Goal: Information Seeking & Learning: Check status

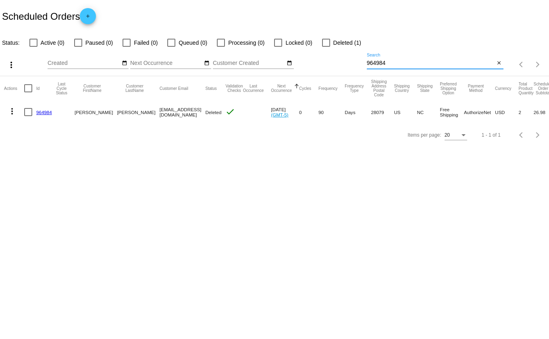
drag, startPoint x: 390, startPoint y: 65, endPoint x: 316, endPoint y: 63, distance: 74.2
click at [316, 63] on div "more_vert Sep Jan Feb Mar [DATE]" at bounding box center [274, 62] width 549 height 29
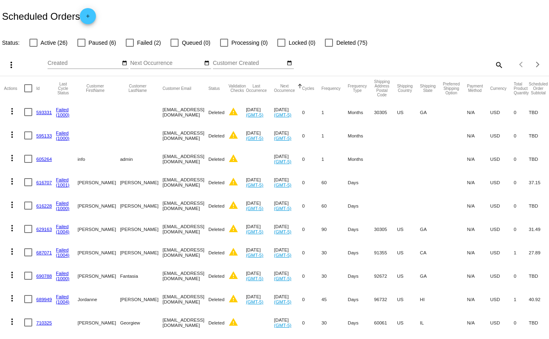
click at [466, 59] on div "search" at bounding box center [435, 64] width 137 height 12
drag, startPoint x: 473, startPoint y: 63, endPoint x: 480, endPoint y: 62, distance: 6.9
click at [474, 63] on div "search" at bounding box center [435, 64] width 137 height 12
click at [494, 64] on mat-icon "search" at bounding box center [499, 64] width 10 height 12
click at [469, 65] on input "Search" at bounding box center [435, 63] width 137 height 6
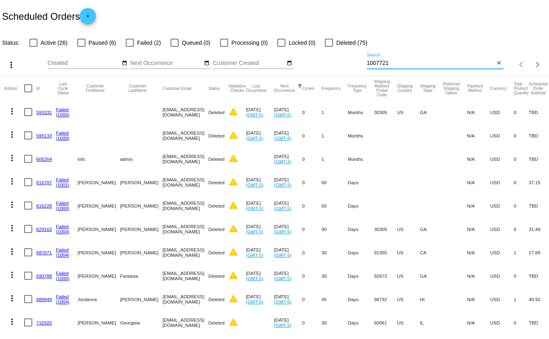
type input "1007721"
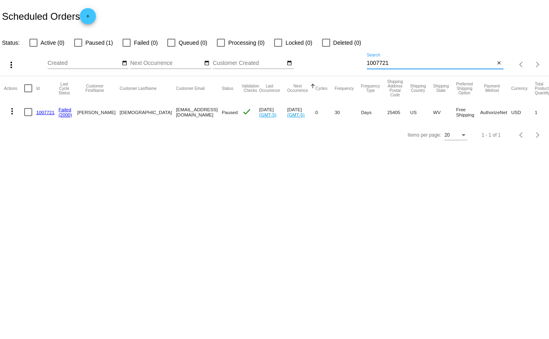
drag, startPoint x: 394, startPoint y: 62, endPoint x: 362, endPoint y: 62, distance: 31.8
click at [362, 62] on div "more_vert Sep Jan Feb Mar [DATE]" at bounding box center [274, 62] width 549 height 29
